Goal: Task Accomplishment & Management: Manage account settings

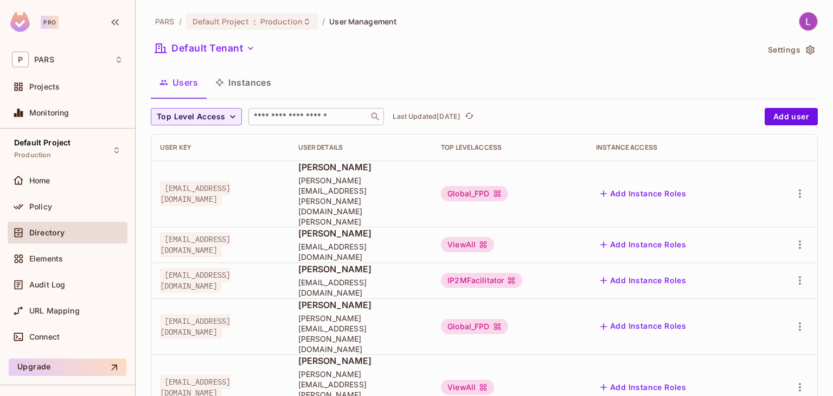
click at [278, 121] on input "text" at bounding box center [309, 116] width 114 height 11
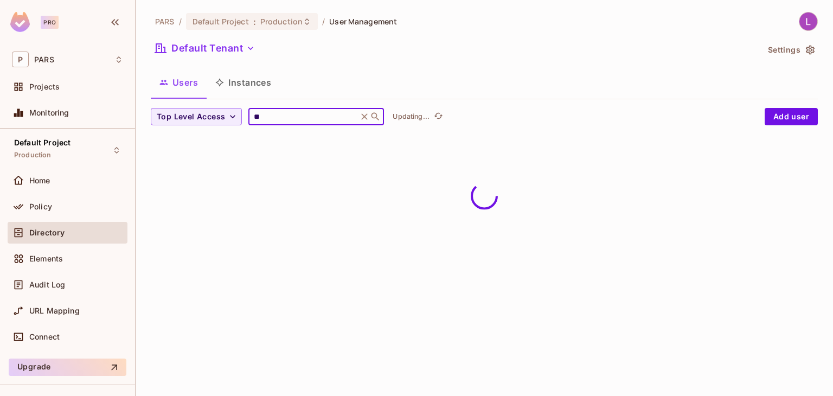
type input "*"
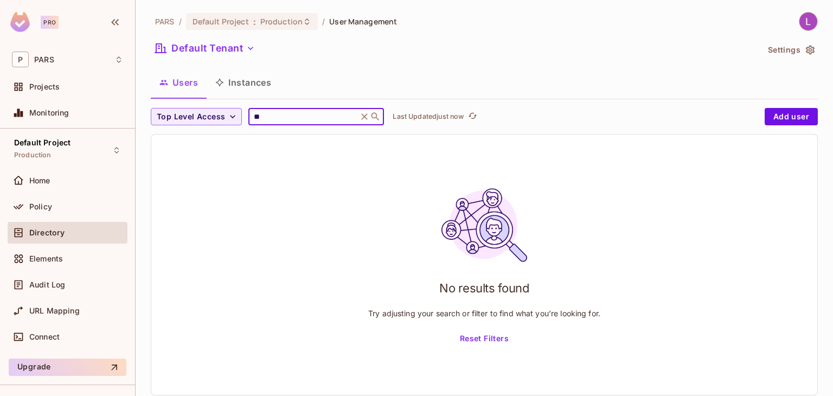
type input "*"
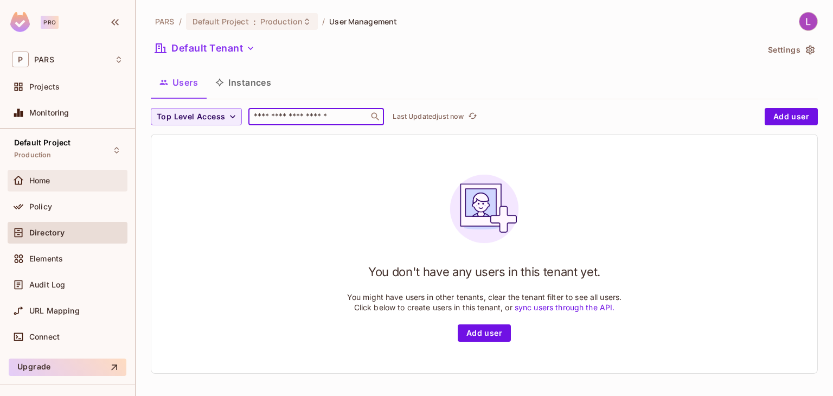
click at [56, 178] on div "Home" at bounding box center [76, 180] width 94 height 9
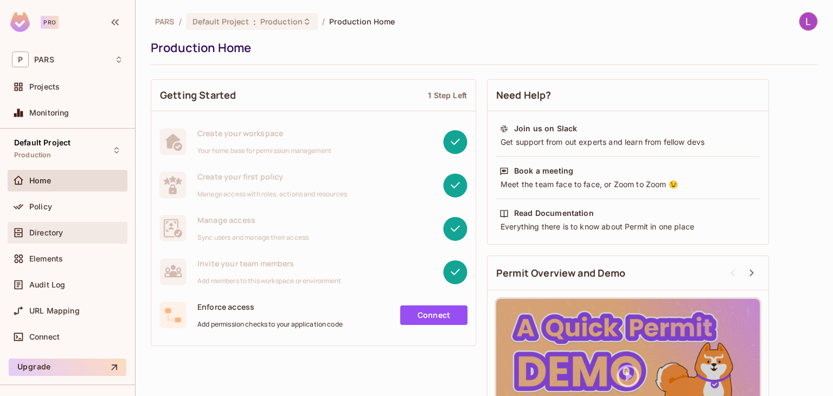
click at [63, 230] on div "Directory" at bounding box center [76, 232] width 94 height 9
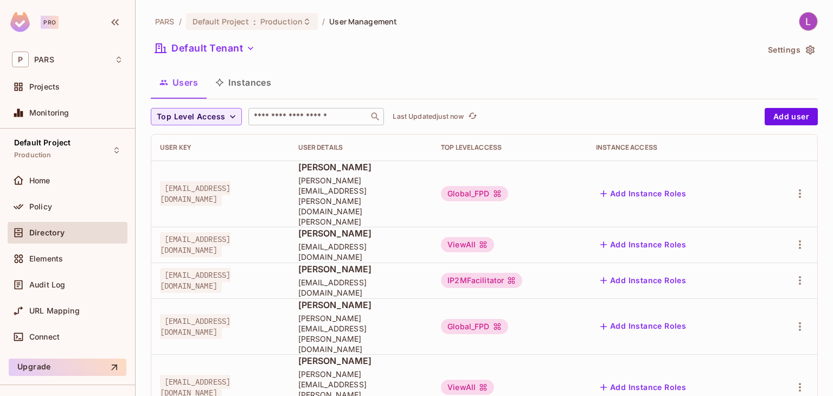
click at [266, 110] on div "​" at bounding box center [316, 116] width 136 height 17
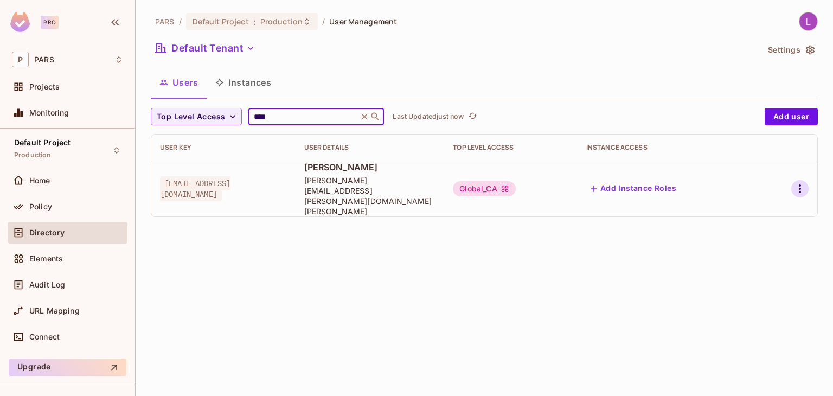
type input "****"
click at [800, 182] on icon "button" at bounding box center [799, 188] width 13 height 13
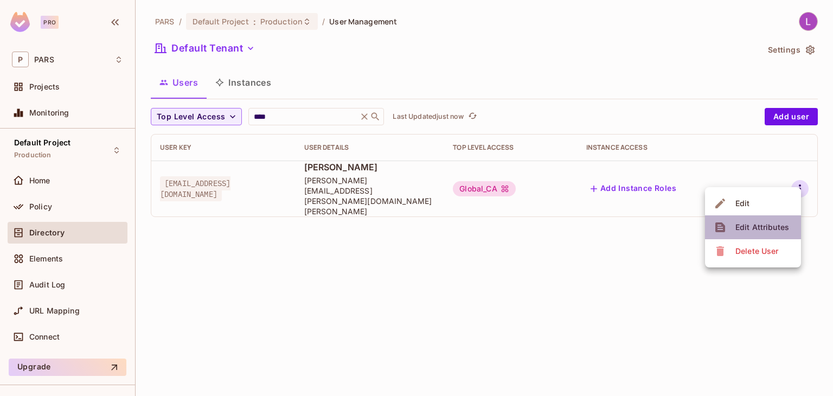
click at [767, 227] on div "Edit Attributes" at bounding box center [762, 227] width 54 height 11
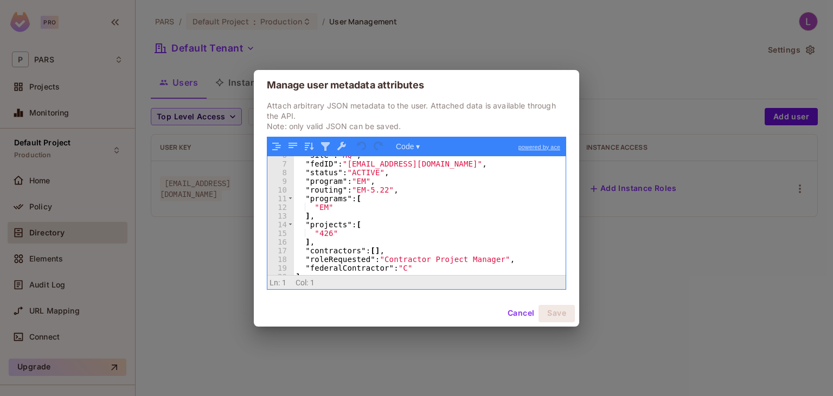
scroll to position [51, 0]
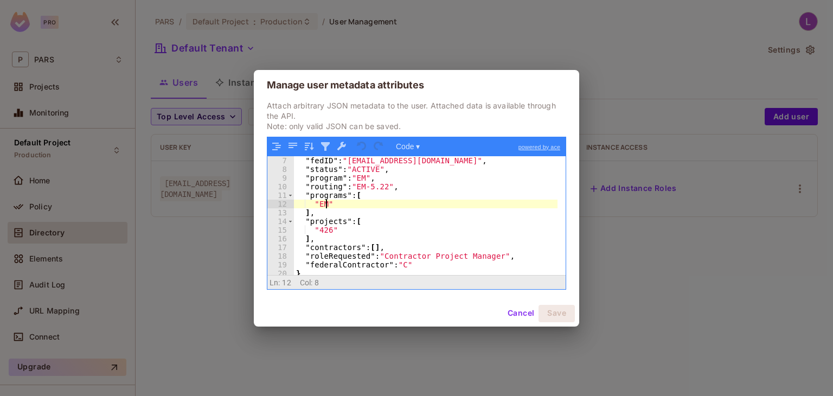
click at [326, 202] on div ""site" : "HQ" , "fedID" : "[EMAIL_ADDRESS][DOMAIN_NAME]" , "status" : "ACTIVE" …" at bounding box center [425, 215] width 263 height 136
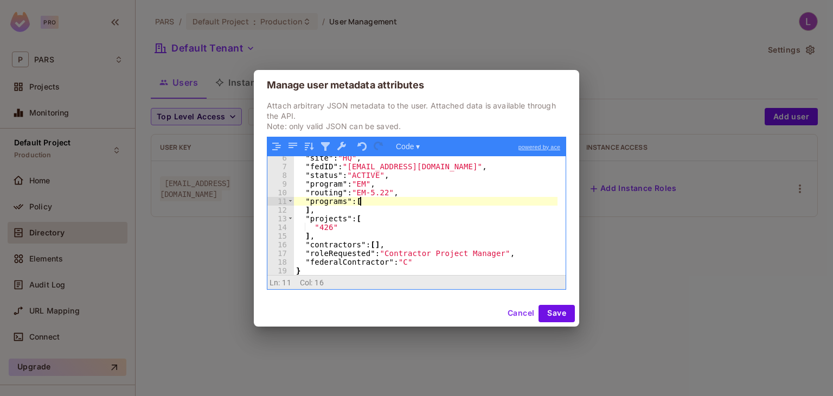
scroll to position [46, 0]
click at [320, 210] on div ""site" : "HQ" , "fedID" : "[EMAIL_ADDRESS][DOMAIN_NAME]" , "status" : "ACTIVE" …" at bounding box center [425, 221] width 263 height 136
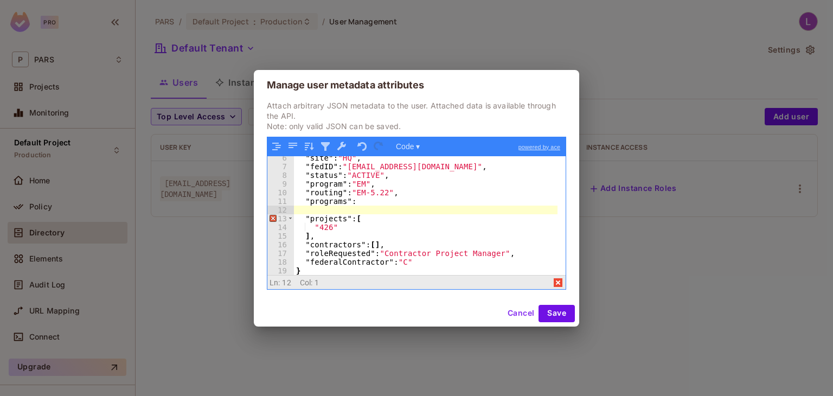
scroll to position [37, 0]
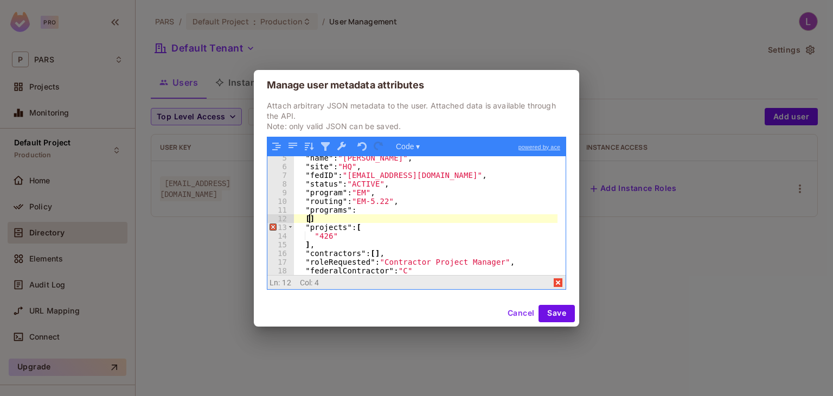
click at [347, 215] on div ""name" : "[PERSON_NAME]" , "site" : "HQ" , "fedID" : "[EMAIL_ADDRESS][DOMAIN_NA…" at bounding box center [425, 221] width 263 height 136
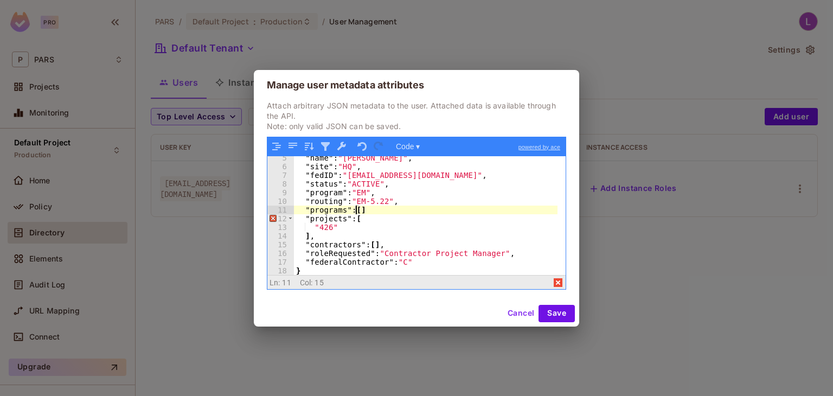
click at [365, 211] on div ""name" : "[PERSON_NAME]" , "site" : "HQ" , "fedID" : "[EMAIL_ADDRESS][DOMAIN_NA…" at bounding box center [425, 221] width 263 height 136
click at [549, 312] on button "Save" at bounding box center [556, 313] width 36 height 17
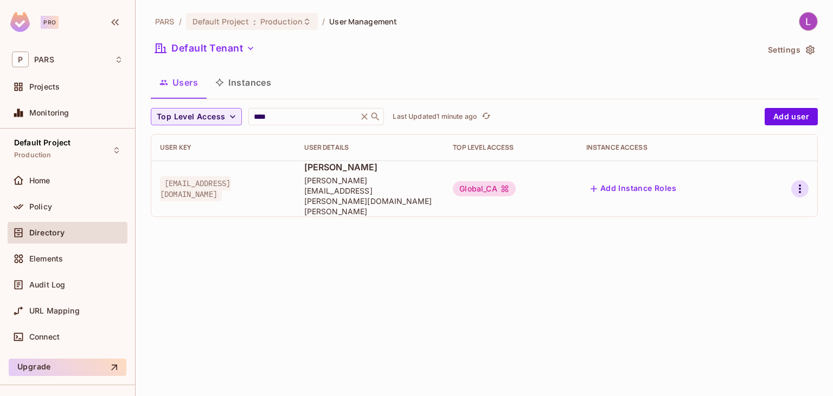
click at [798, 182] on icon "button" at bounding box center [799, 188] width 13 height 13
click at [773, 232] on div "Edit Attributes" at bounding box center [762, 227] width 54 height 11
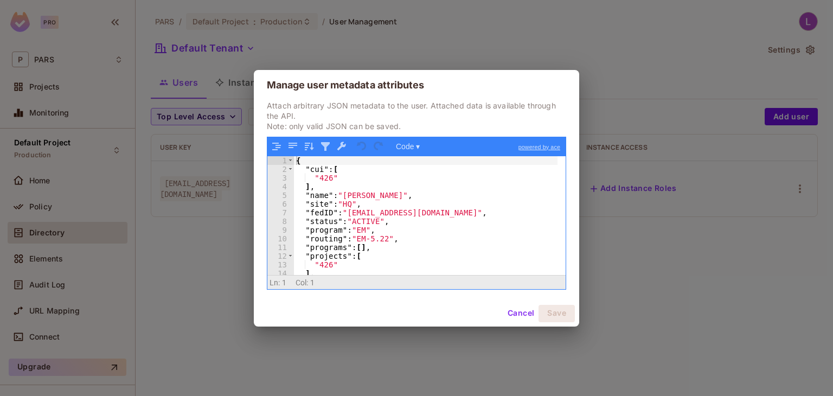
click at [514, 309] on button "Cancel" at bounding box center [520, 313] width 35 height 17
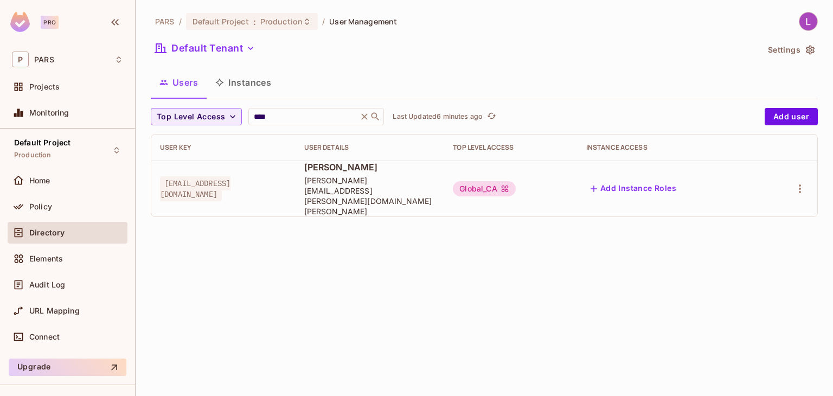
click at [578, 304] on div "PARS / Default Project : Production / User Management Default Tenant Settings U…" at bounding box center [484, 198] width 697 height 396
